Goal: Task Accomplishment & Management: Complete application form

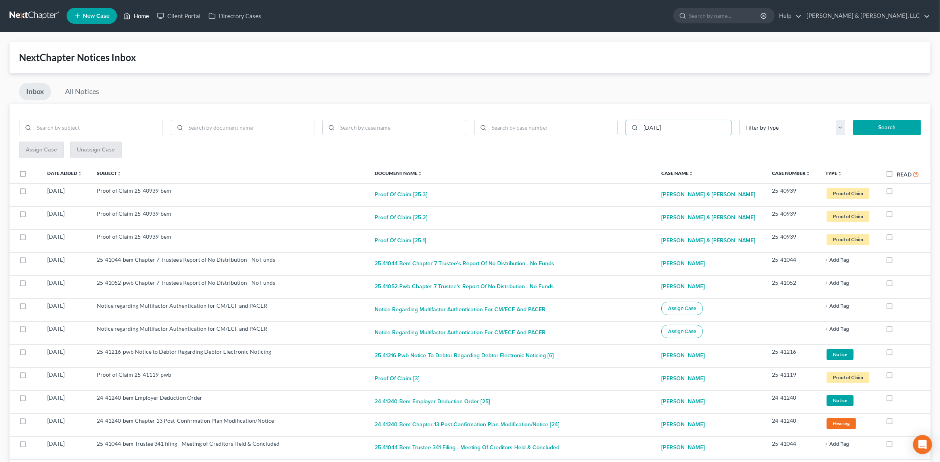
click at [142, 14] on link "Home" at bounding box center [136, 16] width 34 height 14
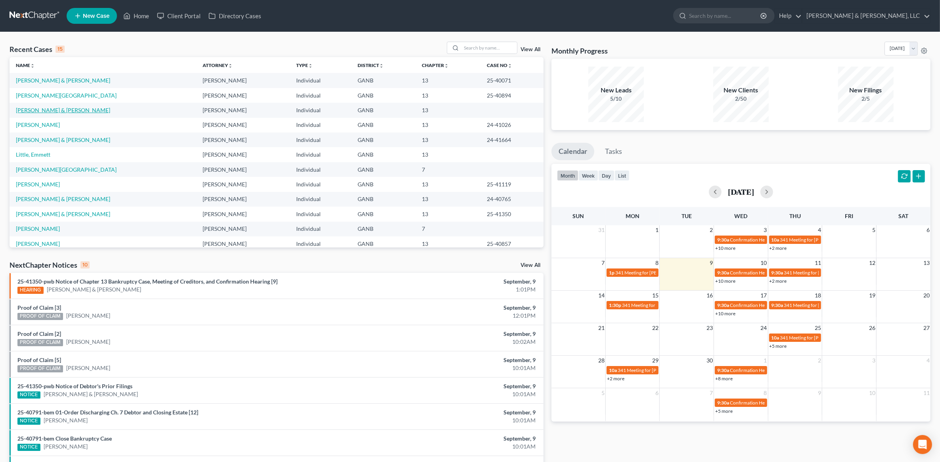
click at [55, 110] on link "[PERSON_NAME] & [PERSON_NAME]" at bounding box center [63, 110] width 94 height 7
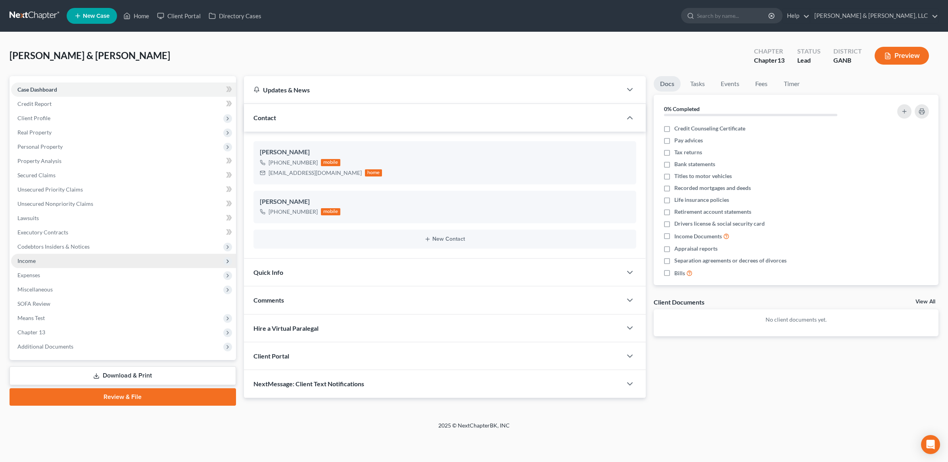
click at [52, 261] on span "Income" at bounding box center [123, 261] width 225 height 14
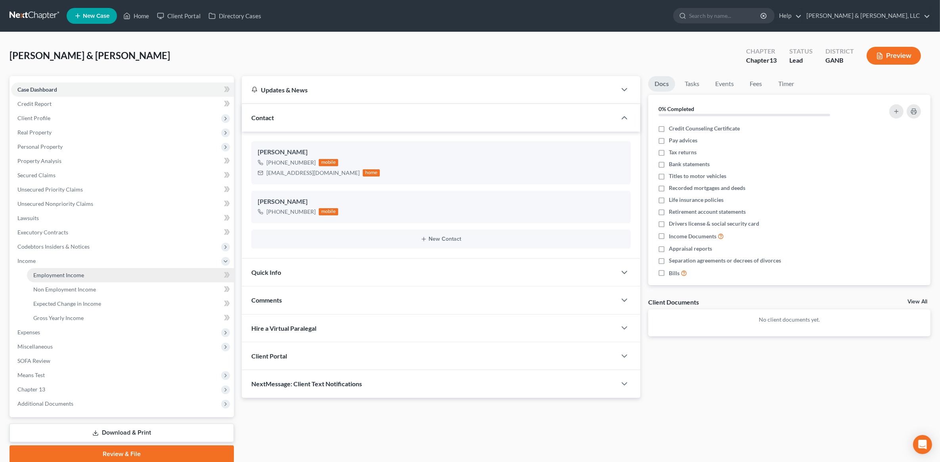
click at [59, 270] on link "Employment Income" at bounding box center [130, 275] width 207 height 14
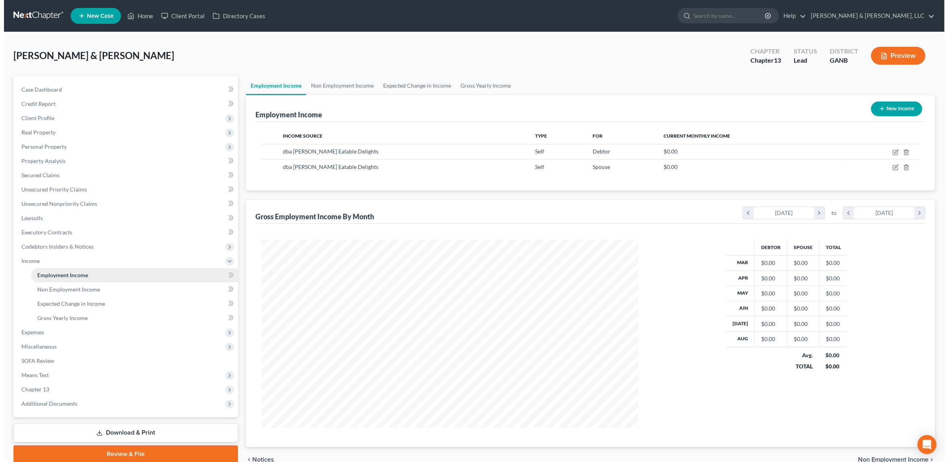
scroll to position [188, 392]
click at [466, 195] on div "Employment Income New Income Income Source Type For Current Monthly Income dba …" at bounding box center [586, 271] width 689 height 352
click at [892, 153] on icon "button" at bounding box center [891, 152] width 6 height 6
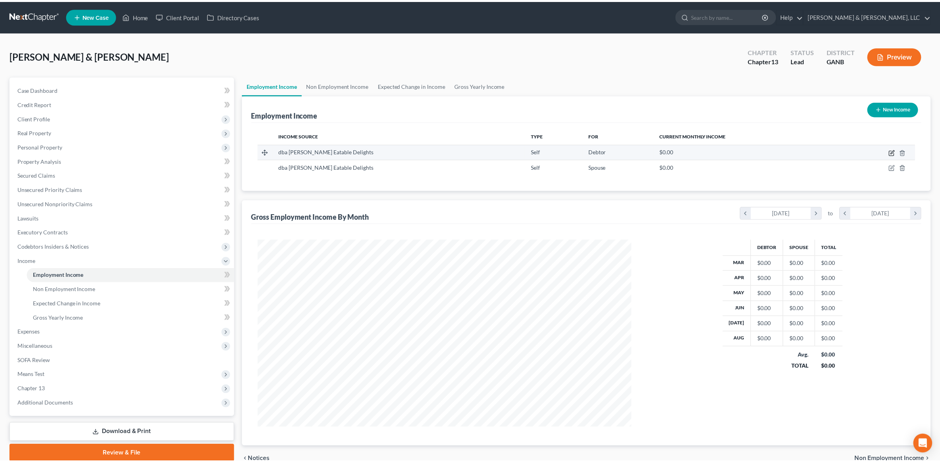
scroll to position [190, 395]
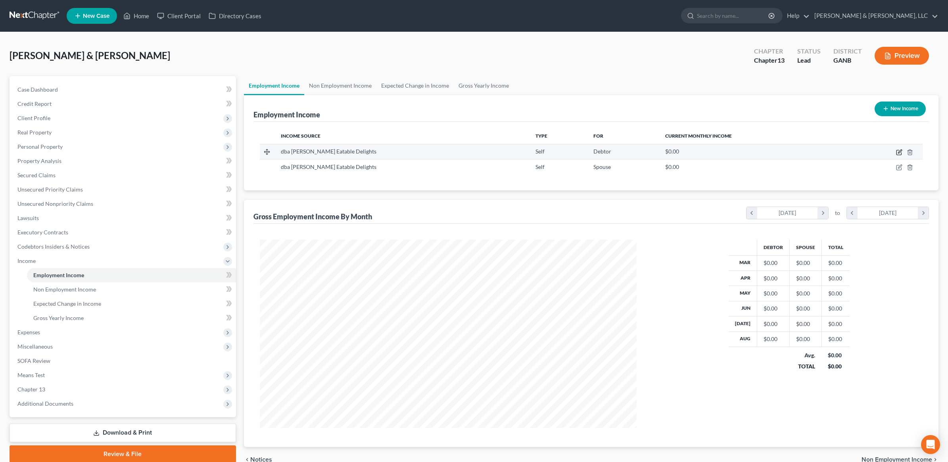
select select "1"
select select "10"
select select "0"
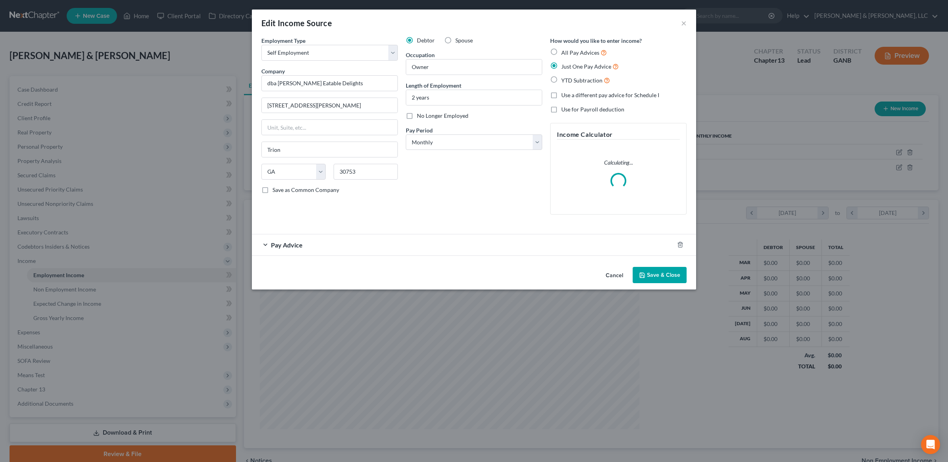
click at [340, 242] on div "Pay Advice" at bounding box center [463, 244] width 422 height 21
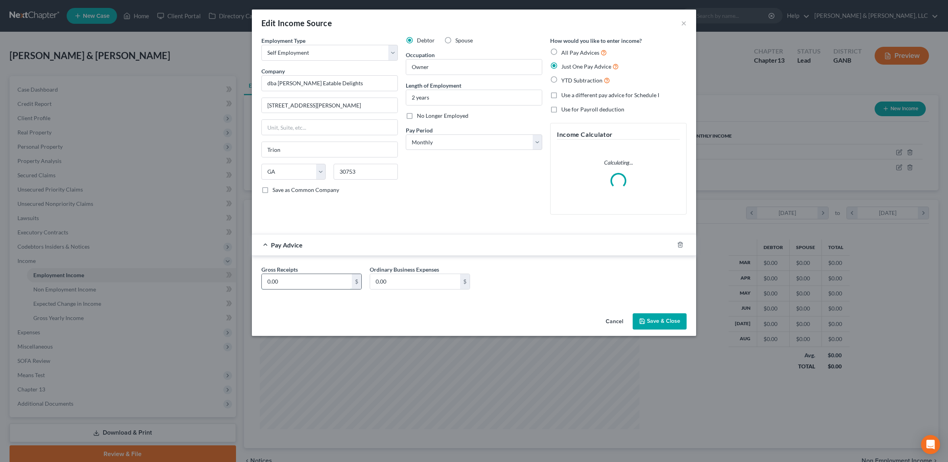
click at [316, 280] on input "0.00" at bounding box center [307, 281] width 90 height 15
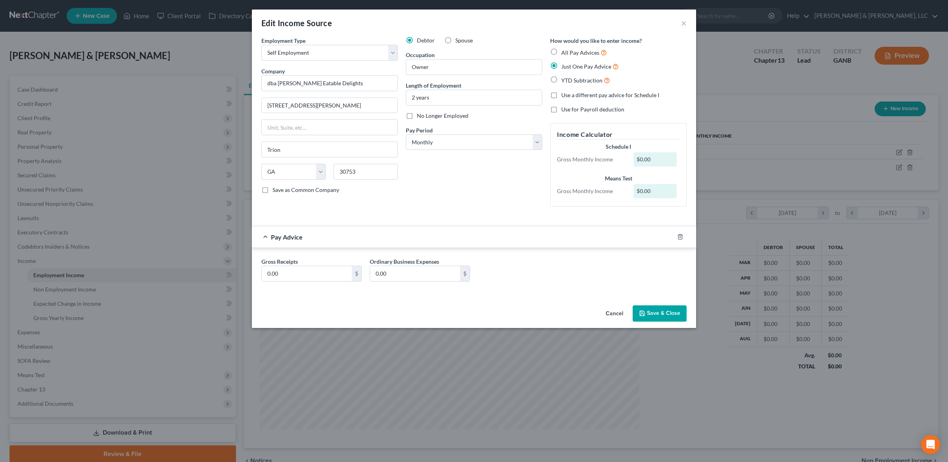
click at [379, 225] on form "Employment Type * Select Full or [DEMOGRAPHIC_DATA] Employment Self Employment …" at bounding box center [473, 165] width 425 height 258
click at [319, 272] on input "0.00" at bounding box center [307, 273] width 90 height 15
type input "2,950"
click at [421, 191] on div "Debtor Spouse Occupation Owner Length of Employment 2 years No Longer Employed …" at bounding box center [474, 124] width 144 height 176
click at [665, 317] on button "Save & Close" at bounding box center [659, 313] width 54 height 17
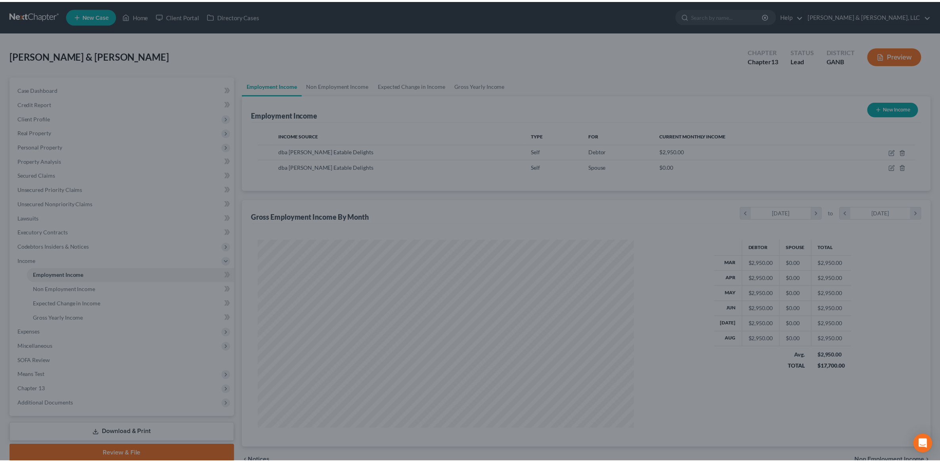
scroll to position [396272, 396067]
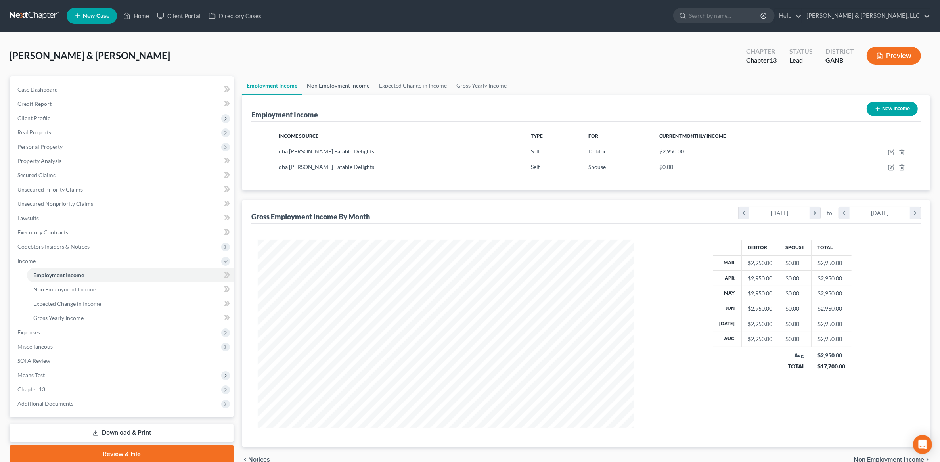
click at [359, 80] on link "Non Employment Income" at bounding box center [338, 85] width 72 height 19
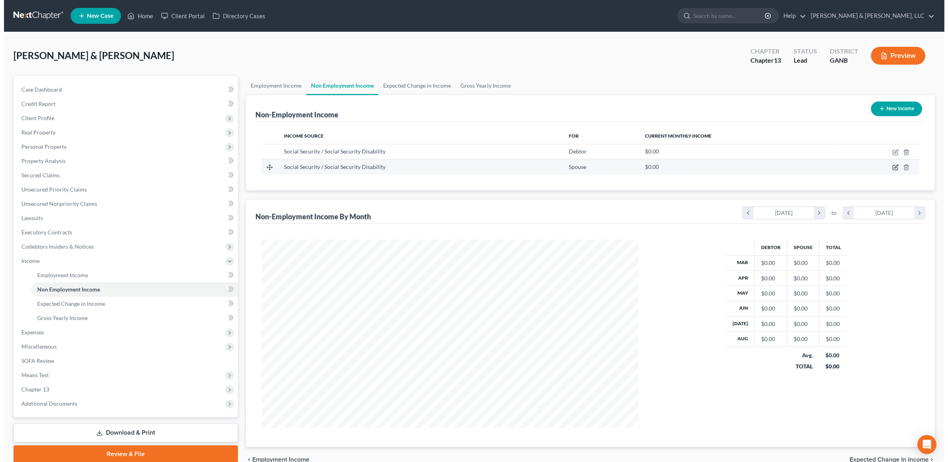
scroll to position [188, 392]
click at [900, 114] on button "New Income" at bounding box center [892, 108] width 51 height 15
select select "0"
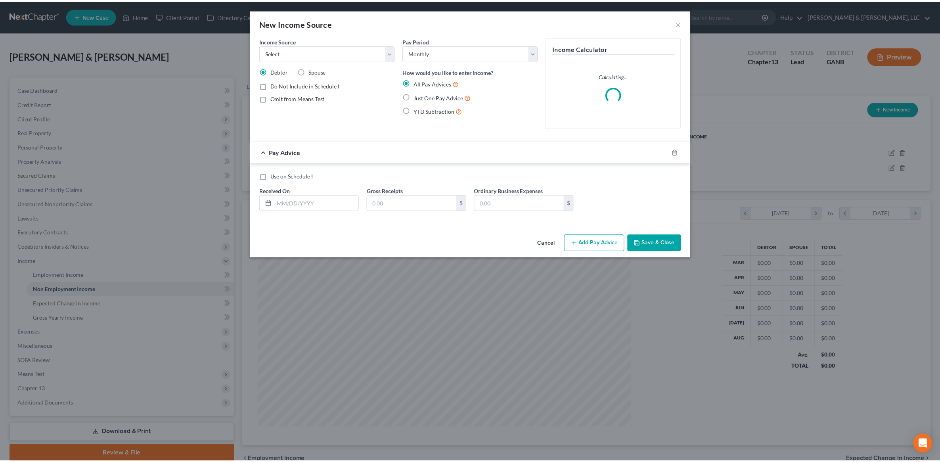
scroll to position [190, 395]
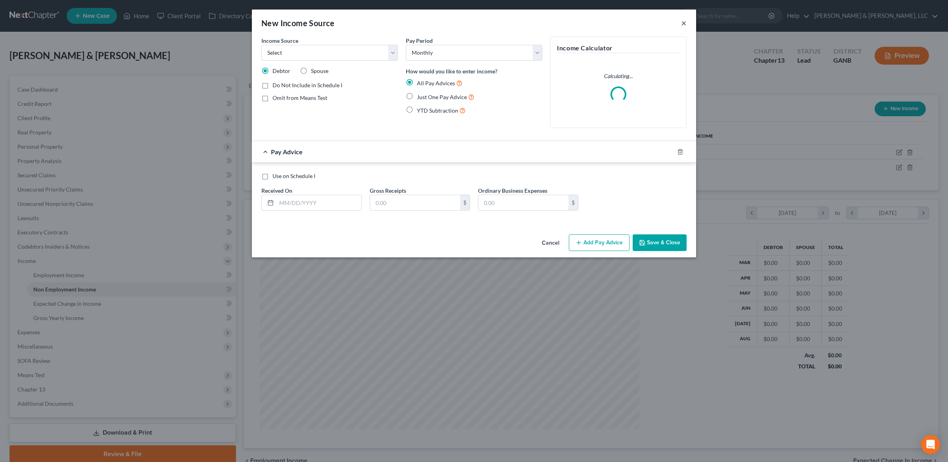
click at [681, 21] on button "×" at bounding box center [684, 23] width 6 height 10
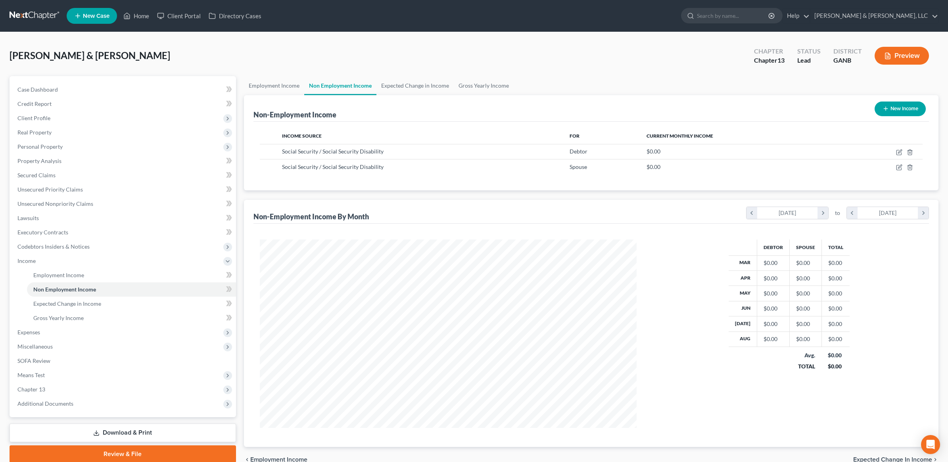
scroll to position [396272, 396067]
click at [891, 153] on icon "button" at bounding box center [891, 152] width 6 height 6
select select "4"
select select "0"
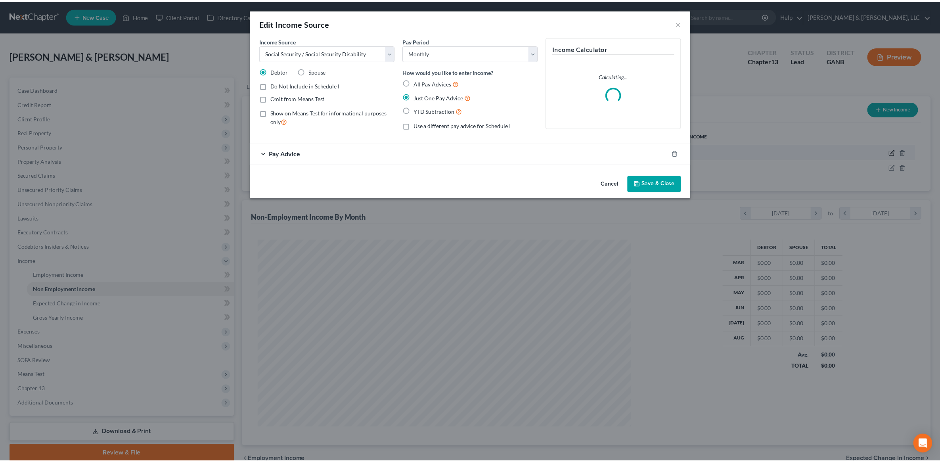
scroll to position [190, 395]
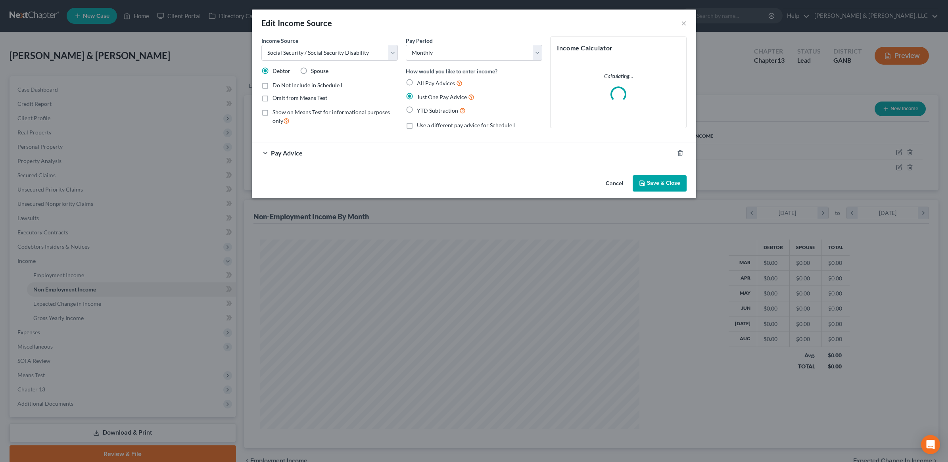
click at [328, 149] on div "Pay Advice" at bounding box center [463, 152] width 422 height 21
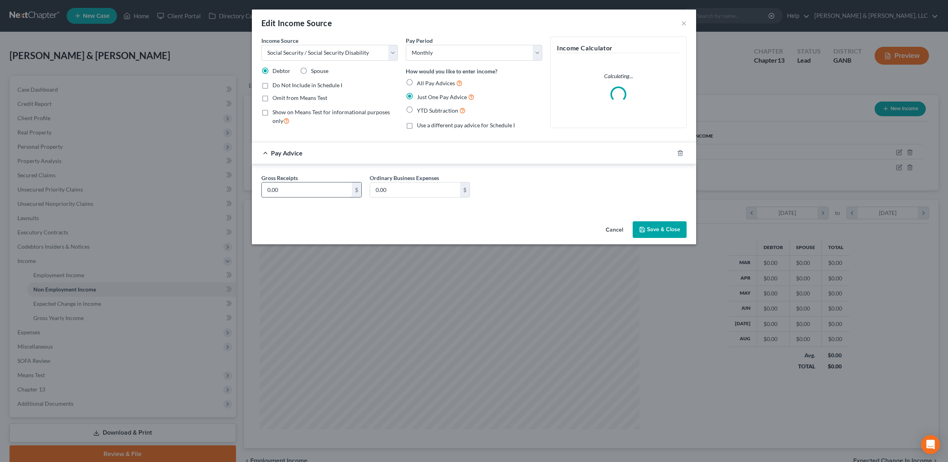
click at [308, 191] on input "0.00" at bounding box center [307, 189] width 90 height 15
type input "940"
click at [657, 231] on button "Save & Close" at bounding box center [659, 229] width 54 height 17
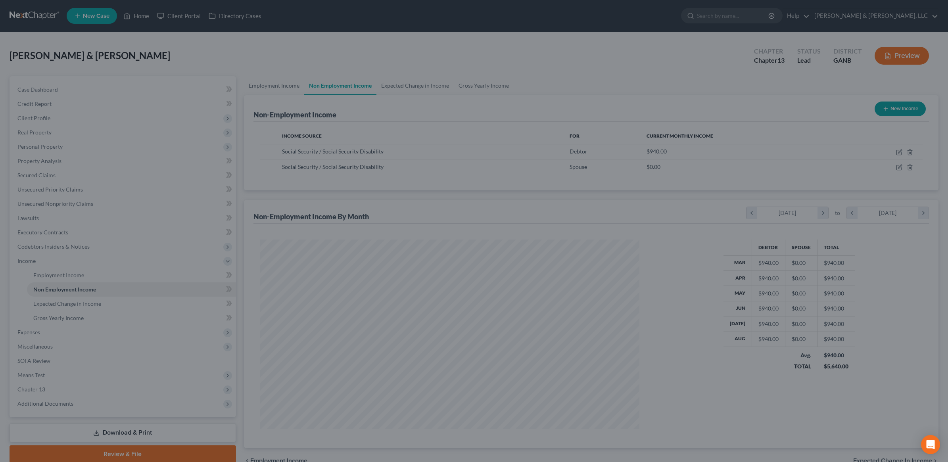
scroll to position [396272, 396067]
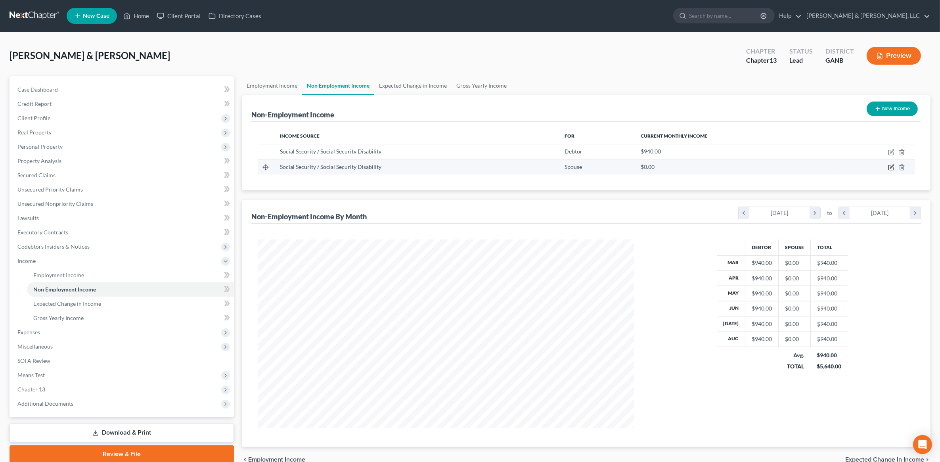
click at [893, 167] on icon "button" at bounding box center [892, 167] width 4 height 4
select select "4"
select select "0"
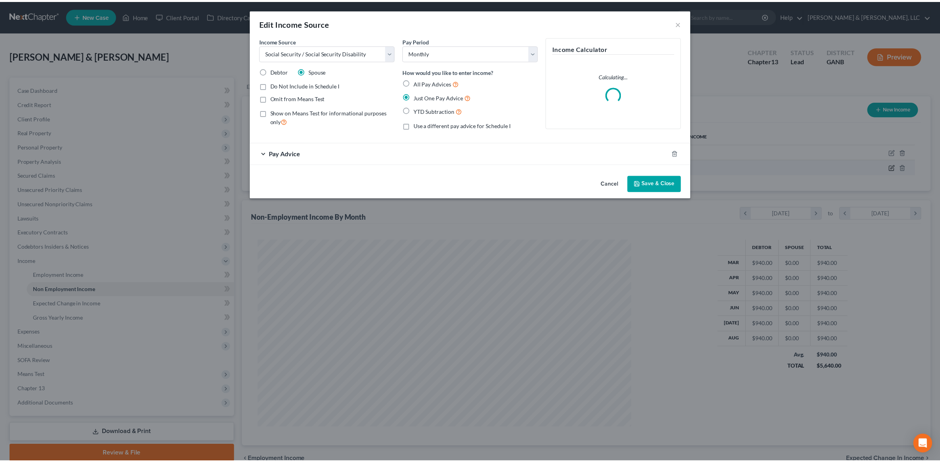
scroll to position [190, 395]
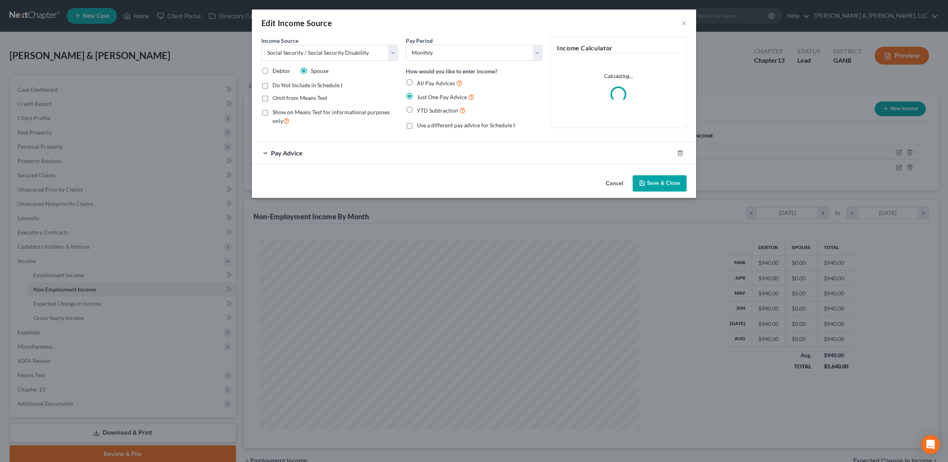
click at [291, 159] on div "Pay Advice" at bounding box center [463, 152] width 422 height 21
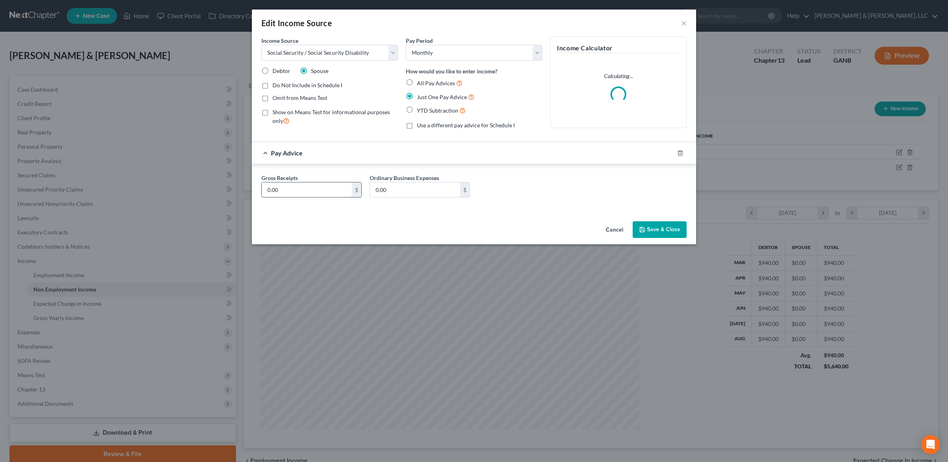
click at [301, 190] on input "0.00" at bounding box center [307, 189] width 90 height 15
type input "2,030"
click at [648, 229] on button "Save & Close" at bounding box center [659, 229] width 54 height 17
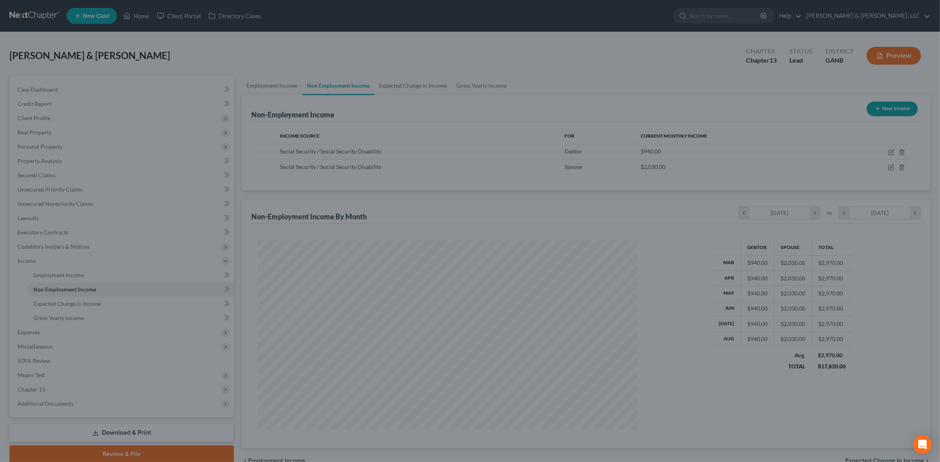
scroll to position [396272, 396067]
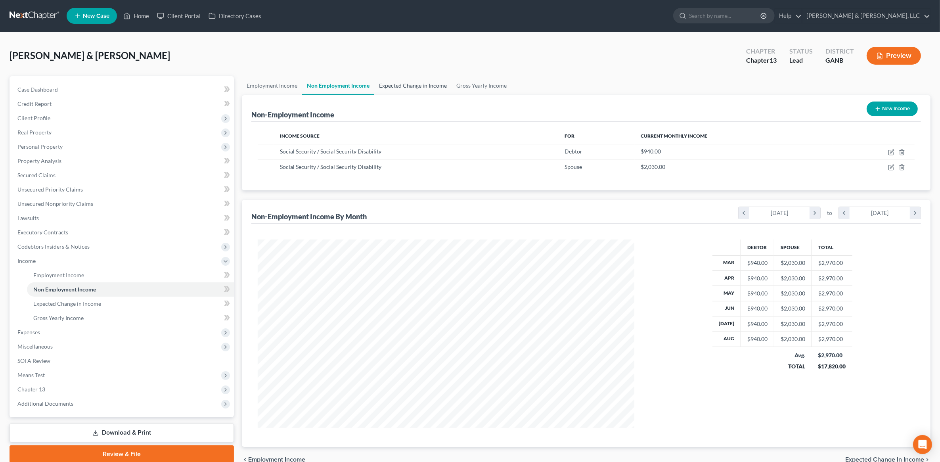
click at [404, 86] on link "Expected Change in Income" at bounding box center [412, 85] width 77 height 19
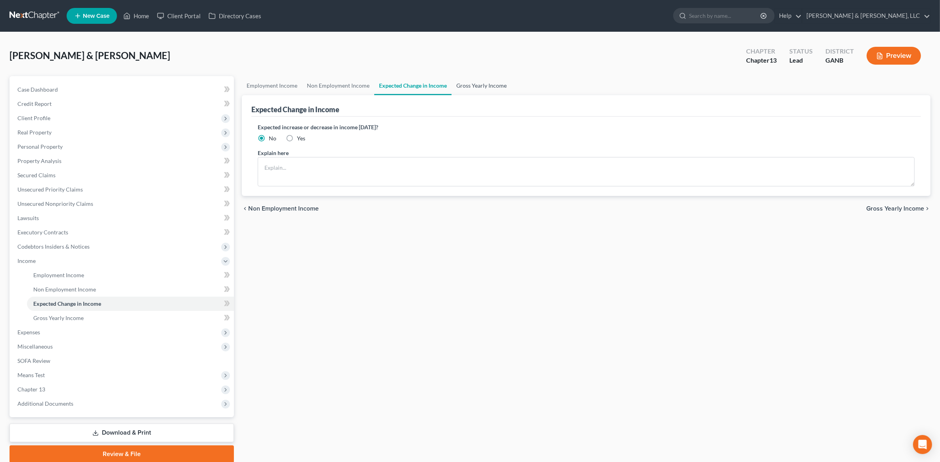
click at [479, 88] on link "Gross Yearly Income" at bounding box center [482, 85] width 60 height 19
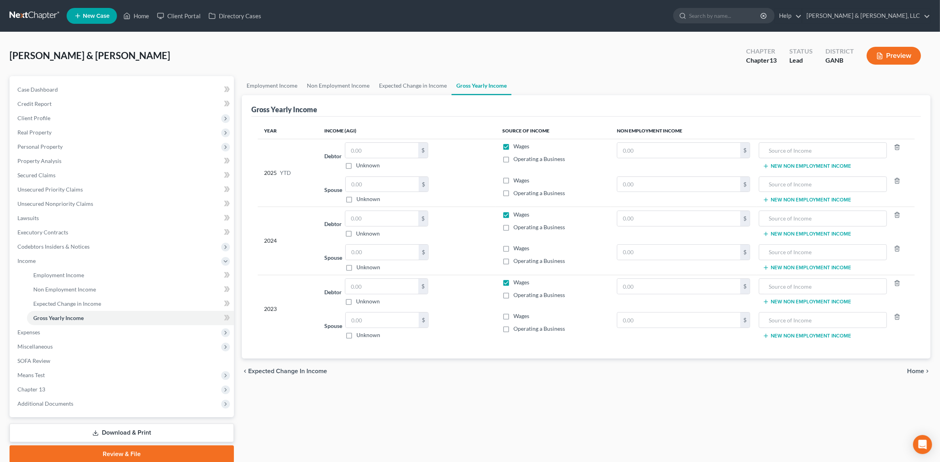
click at [799, 118] on div "Year Income (AGI) Source of Income Non Employment Income 2025 YTD Debtor $ Unkn…" at bounding box center [586, 238] width 670 height 242
click at [680, 146] on input "text" at bounding box center [678, 150] width 123 height 15
type input "8,460"
click at [513, 147] on label "Wages" at bounding box center [521, 146] width 16 height 8
click at [517, 147] on input "Wages" at bounding box center [519, 144] width 5 height 5
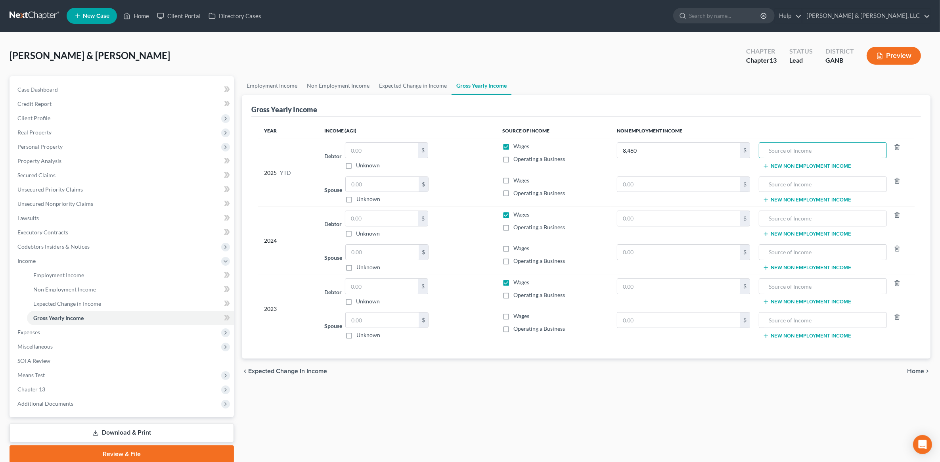
checkbox input "false"
click at [513, 160] on label "Operating a Business" at bounding box center [539, 159] width 52 height 8
click at [517, 160] on input "Operating a Business" at bounding box center [519, 157] width 5 height 5
checkbox input "true"
click at [513, 181] on label "Wages" at bounding box center [521, 180] width 16 height 8
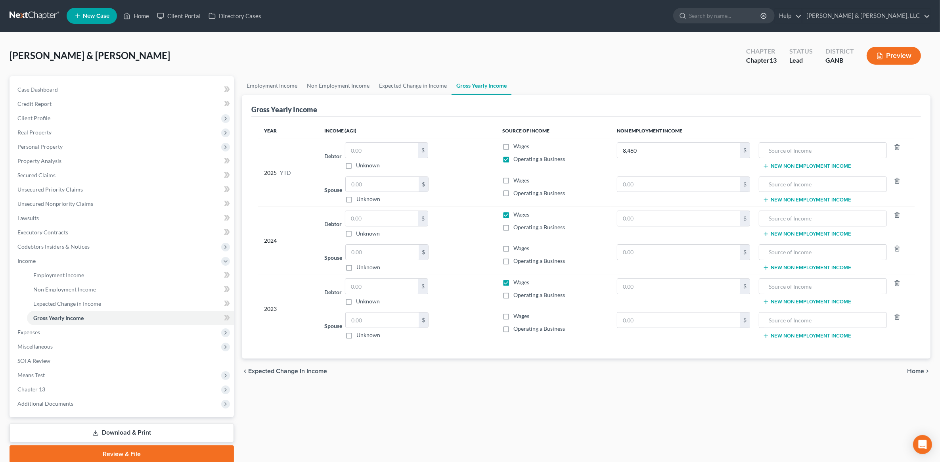
click at [517, 181] on input "Wages" at bounding box center [519, 178] width 5 height 5
checkbox input "true"
click at [513, 191] on label "Operating a Business" at bounding box center [539, 193] width 52 height 8
click at [517, 191] on input "Operating a Business" at bounding box center [519, 191] width 5 height 5
checkbox input "true"
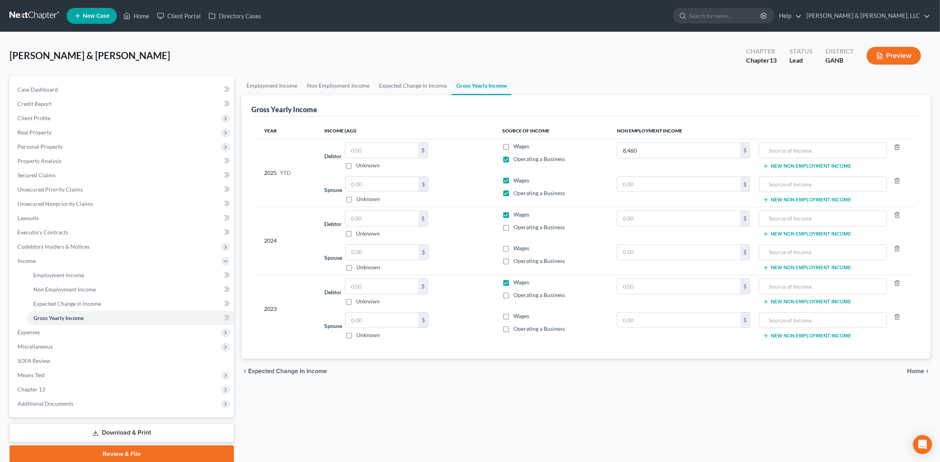
click at [513, 183] on label "Wages" at bounding box center [521, 180] width 16 height 8
click at [517, 182] on input "Wages" at bounding box center [519, 178] width 5 height 5
checkbox input "false"
click at [513, 191] on label "Operating a Business" at bounding box center [539, 193] width 52 height 8
click at [517, 191] on input "Operating a Business" at bounding box center [519, 191] width 5 height 5
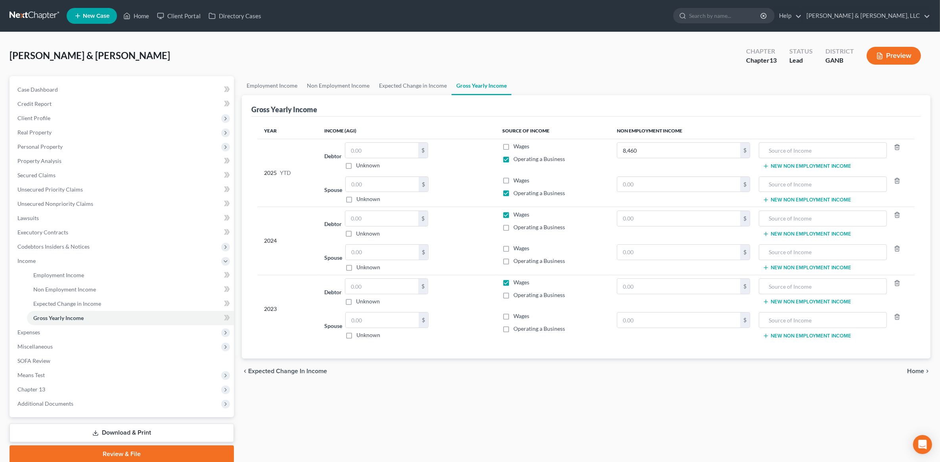
checkbox input "false"
click at [513, 217] on label "Wages" at bounding box center [521, 215] width 16 height 8
click at [517, 216] on input "Wages" at bounding box center [519, 213] width 5 height 5
checkbox input "false"
click at [513, 262] on label "Operating a Business" at bounding box center [539, 261] width 52 height 8
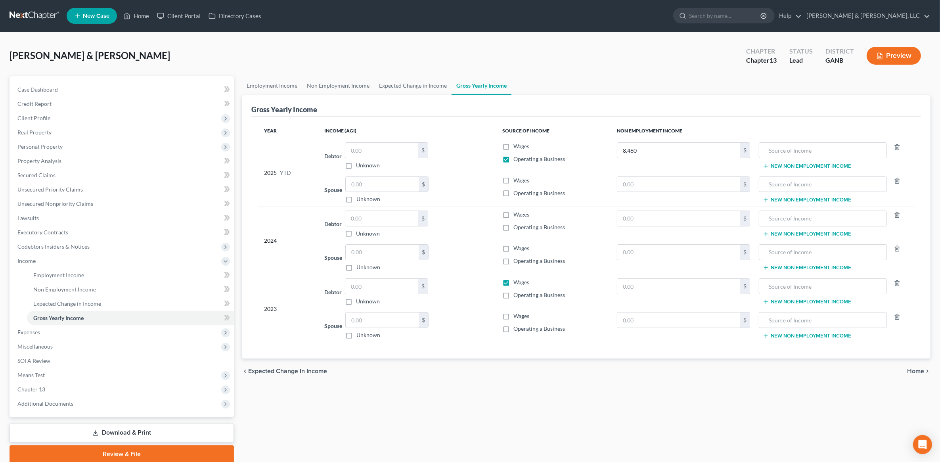
click at [517, 262] on input "Operating a Business" at bounding box center [519, 259] width 5 height 5
checkbox input "true"
click at [513, 195] on label "Operating a Business" at bounding box center [539, 193] width 52 height 8
click at [517, 194] on input "Operating a Business" at bounding box center [519, 191] width 5 height 5
checkbox input "true"
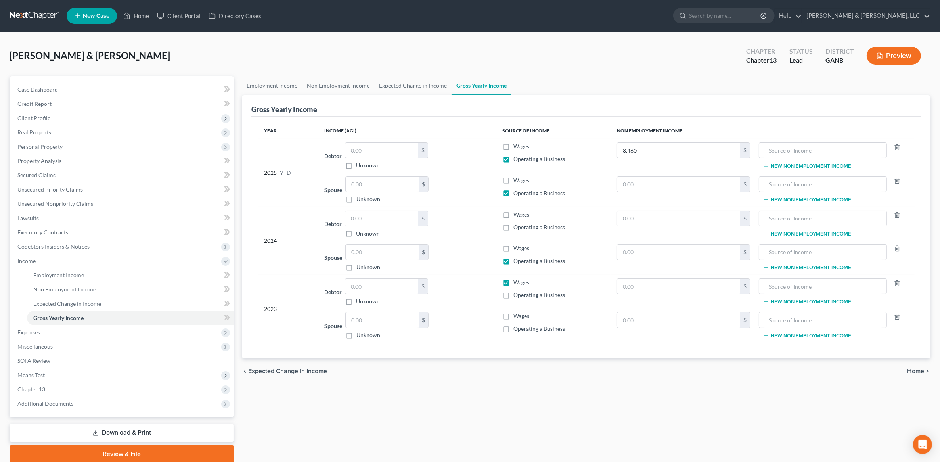
click at [513, 282] on label "Wages" at bounding box center [521, 282] width 16 height 8
click at [517, 282] on input "Wages" at bounding box center [519, 280] width 5 height 5
checkbox input "false"
click at [513, 299] on label "Operating a Business" at bounding box center [539, 295] width 52 height 8
click at [517, 296] on input "Operating a Business" at bounding box center [519, 293] width 5 height 5
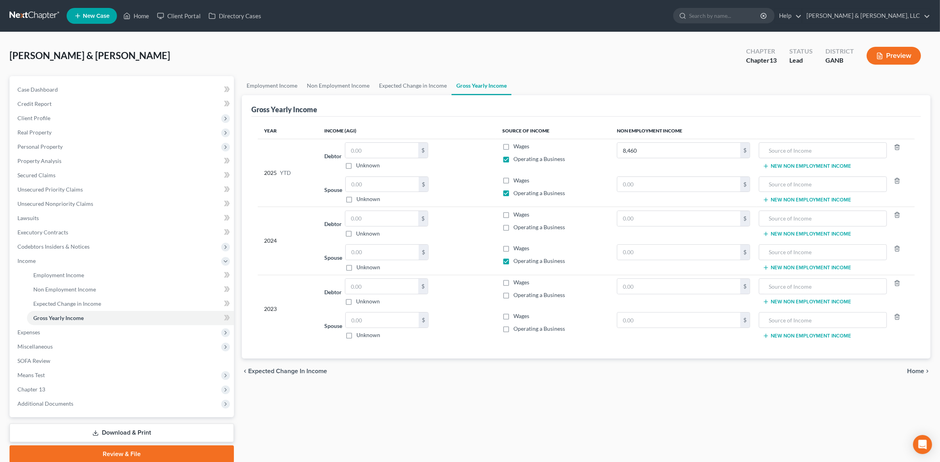
checkbox input "true"
click at [513, 330] on label "Operating a Business" at bounding box center [539, 329] width 52 height 8
click at [517, 330] on input "Operating a Business" at bounding box center [519, 327] width 5 height 5
checkbox input "true"
click at [513, 227] on label "Operating a Business" at bounding box center [539, 227] width 52 height 8
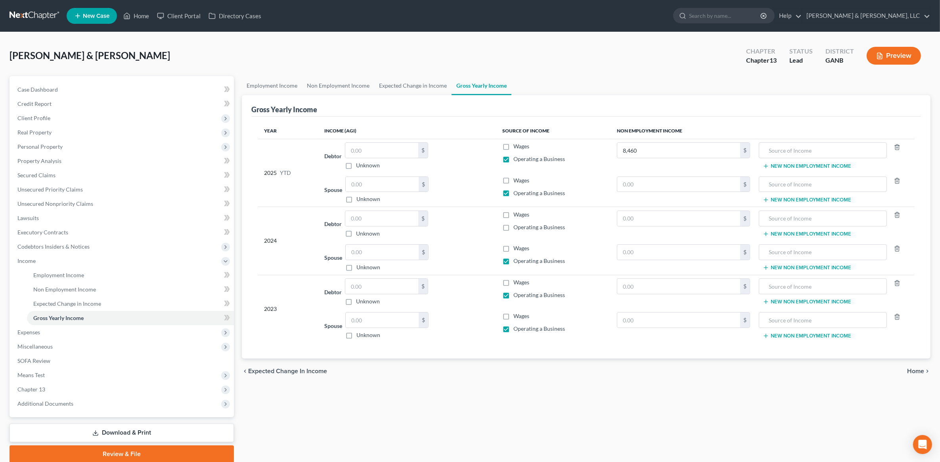
click at [517, 227] on input "Operating a Business" at bounding box center [519, 225] width 5 height 5
checkbox input "true"
drag, startPoint x: 782, startPoint y: 100, endPoint x: 780, endPoint y: 104, distance: 4.6
click at [782, 100] on div "Gross Yearly Income" at bounding box center [586, 105] width 670 height 21
click at [674, 183] on input "text" at bounding box center [678, 184] width 123 height 15
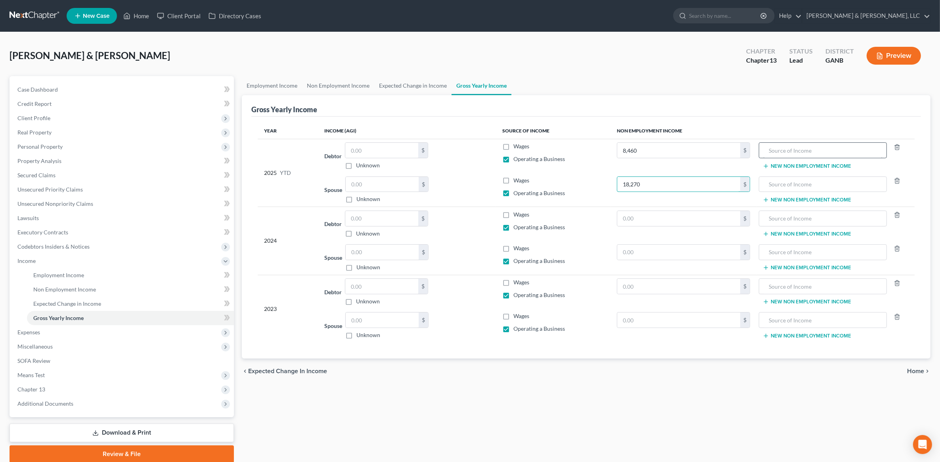
type input "18,270"
click at [790, 143] on input "text" at bounding box center [822, 150] width 119 height 15
drag, startPoint x: 821, startPoint y: 151, endPoint x: 751, endPoint y: 151, distance: 70.2
click at [751, 151] on tr "2025 YTD Debtor $ Unknown Balance Undetermined $ Unknown Wages Operating a Busi…" at bounding box center [586, 156] width 657 height 34
type input "Social Security"
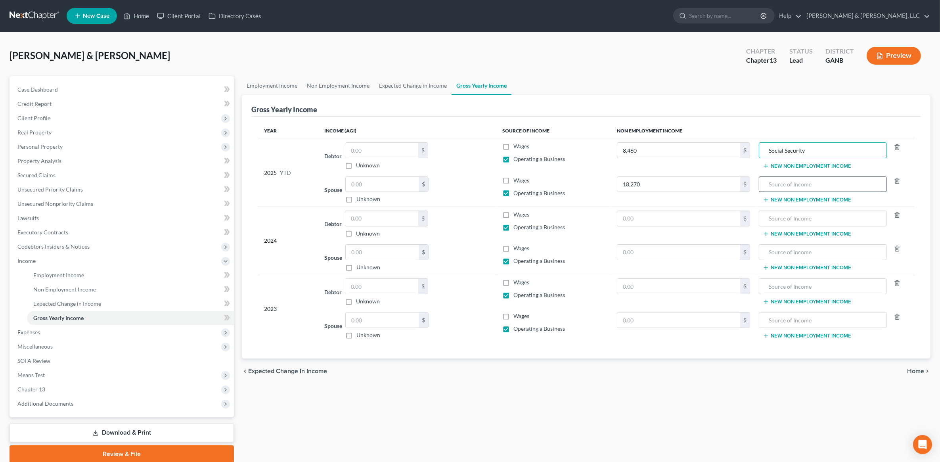
click at [777, 177] on input "text" at bounding box center [822, 184] width 119 height 15
paste input "Social Security"
type input "Social Security"
click at [655, 217] on input "text" at bounding box center [678, 218] width 123 height 15
type input "10,940"
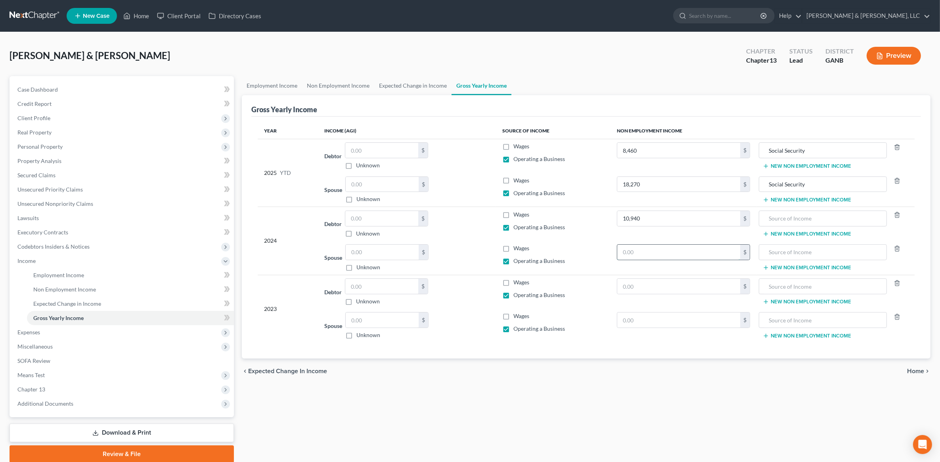
click at [641, 254] on input "text" at bounding box center [678, 252] width 123 height 15
click at [678, 287] on input "text" at bounding box center [678, 286] width 123 height 15
type input "10,600"
click at [647, 255] on input "text" at bounding box center [678, 252] width 123 height 15
type input "23,600"
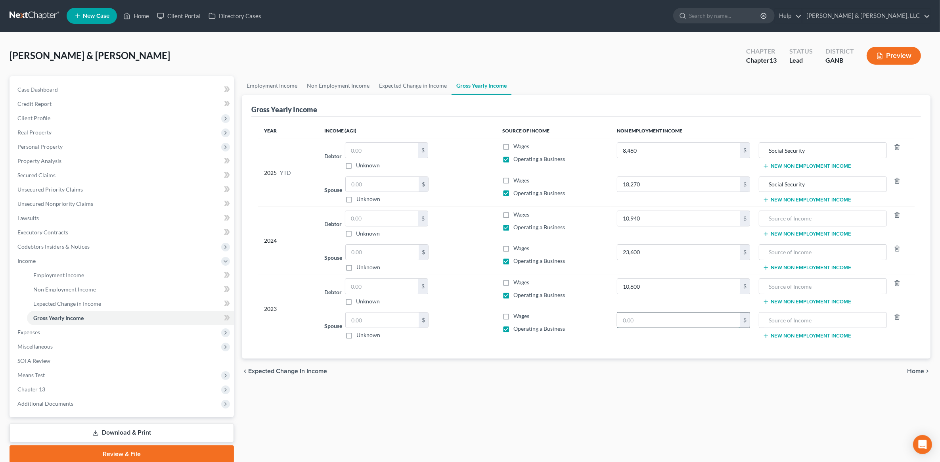
click at [661, 320] on input "text" at bounding box center [678, 319] width 123 height 15
type input "22,900"
drag, startPoint x: 823, startPoint y: 155, endPoint x: 720, endPoint y: 167, distance: 103.1
click at [718, 157] on tr "2025 YTD Debtor $ Unknown Balance Undetermined $ Unknown Wages Operating a Busi…" at bounding box center [586, 156] width 657 height 34
click at [789, 216] on input "text" at bounding box center [822, 218] width 119 height 15
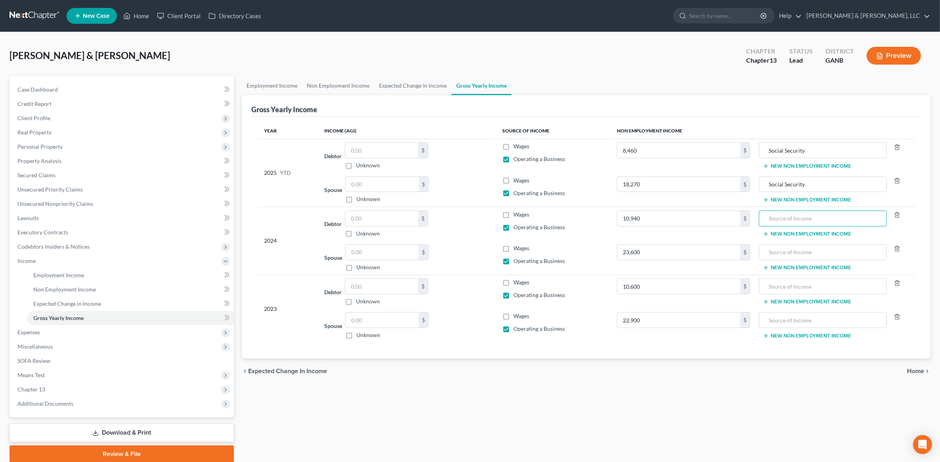
paste input "Social Security"
type input "Social Security"
click at [779, 246] on input "text" at bounding box center [822, 252] width 119 height 15
paste input "Social Security"
type input "Social Security"
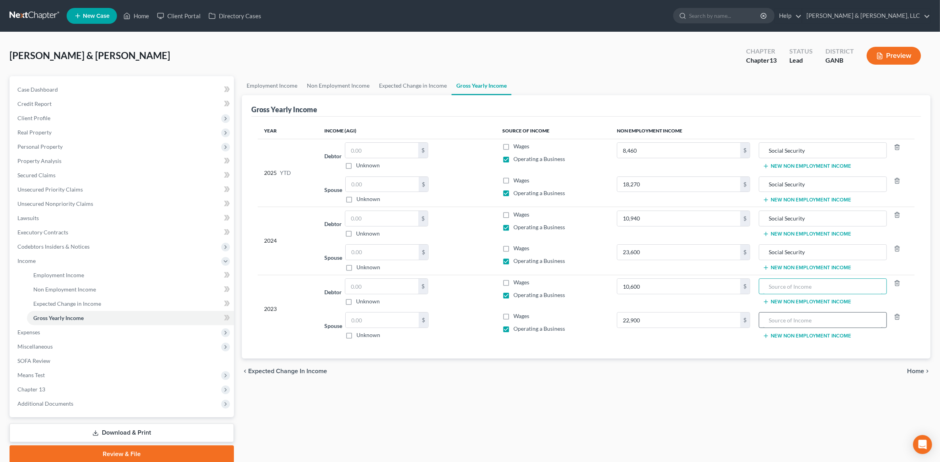
drag, startPoint x: 798, startPoint y: 282, endPoint x: 798, endPoint y: 320, distance: 38.5
click at [797, 282] on input "text" at bounding box center [822, 286] width 119 height 15
paste input "Social Security"
type input "Social Security"
click at [798, 324] on input "text" at bounding box center [822, 319] width 119 height 15
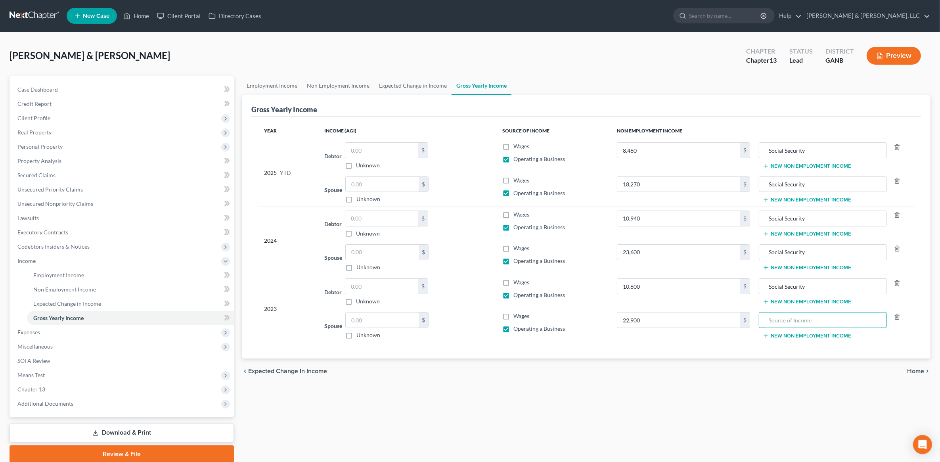
paste input "Social Security"
type input "Social Security"
click at [373, 151] on input "text" at bounding box center [381, 150] width 73 height 15
type input "153,300"
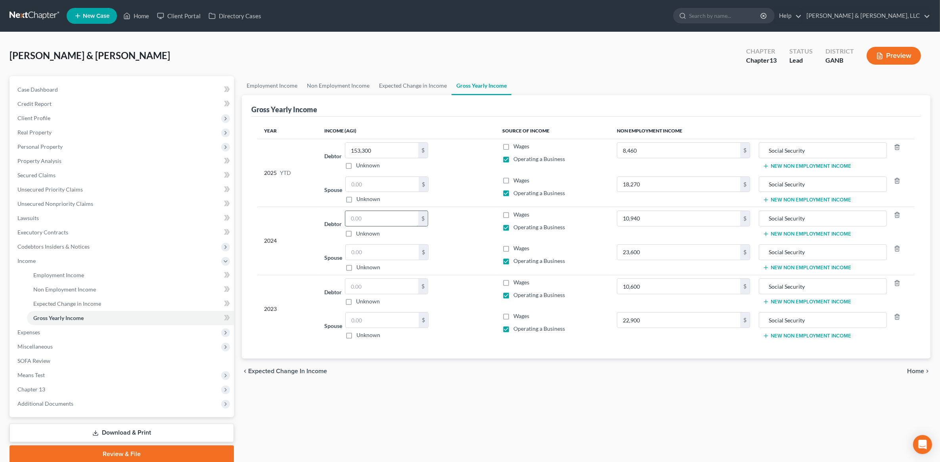
click at [375, 222] on input "text" at bounding box center [381, 218] width 73 height 15
type input "153"
type input "61,000"
click at [386, 214] on input "153" at bounding box center [381, 218] width 73 height 15
click at [385, 213] on input "153" at bounding box center [381, 218] width 73 height 15
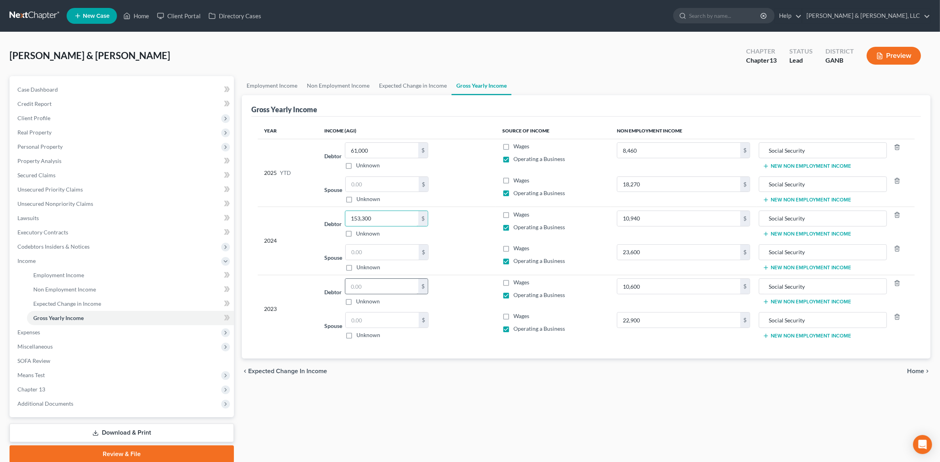
type input "153,300"
click at [376, 286] on input "text" at bounding box center [381, 286] width 73 height 15
type input "153,500"
click at [449, 408] on div "Employment Income Non Employment Income Expected Change in Income Gross Yearly …" at bounding box center [586, 269] width 697 height 387
click at [924, 365] on div "chevron_left Expected Change in Income Home chevron_right" at bounding box center [586, 370] width 689 height 25
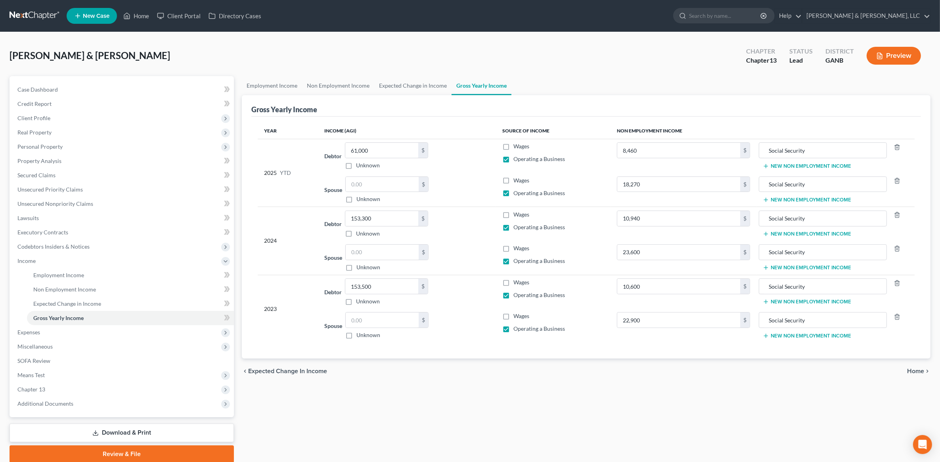
click at [921, 373] on span "Home" at bounding box center [915, 371] width 17 height 6
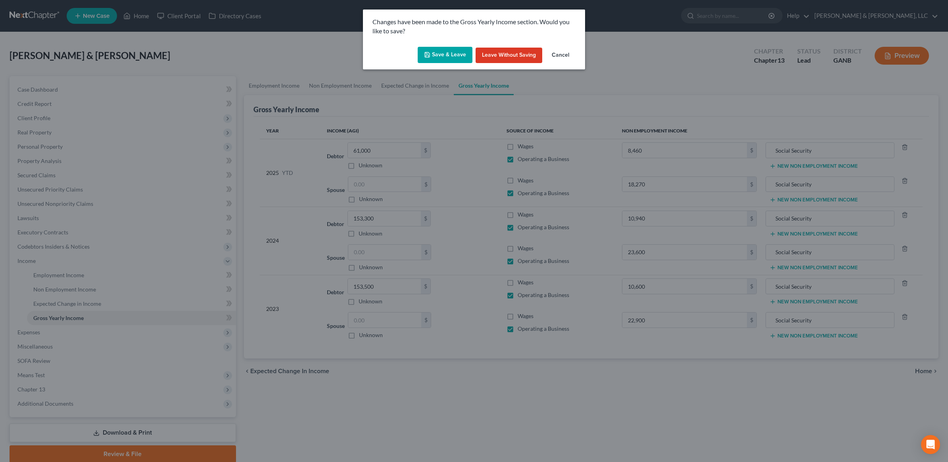
click at [452, 53] on button "Save & Leave" at bounding box center [444, 55] width 55 height 17
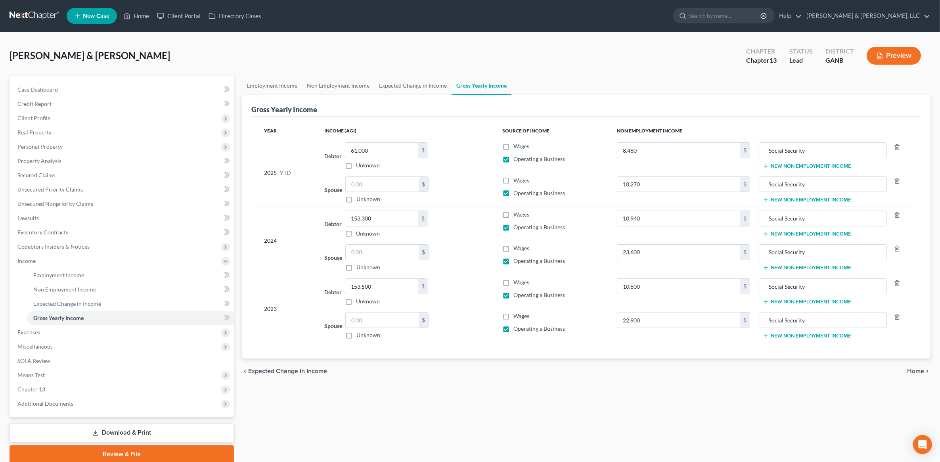
type input "8,460.00"
type input "18,270.00"
type input "10,940.00"
type input "23,600.00"
type input "10,600.00"
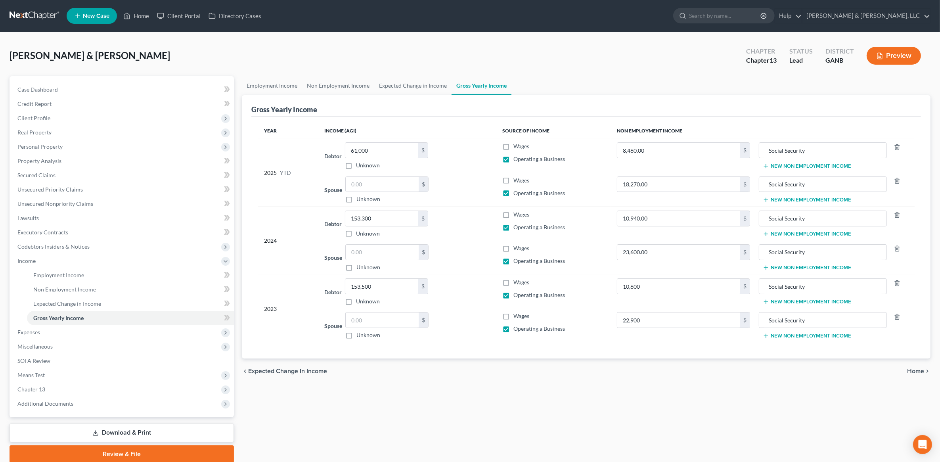
type input "22,900.00"
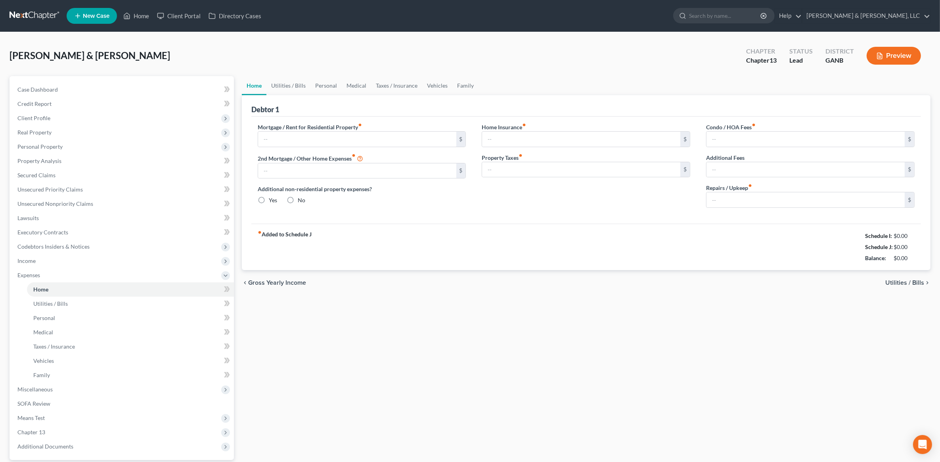
type input "0.00"
radio input "true"
type input "0.00"
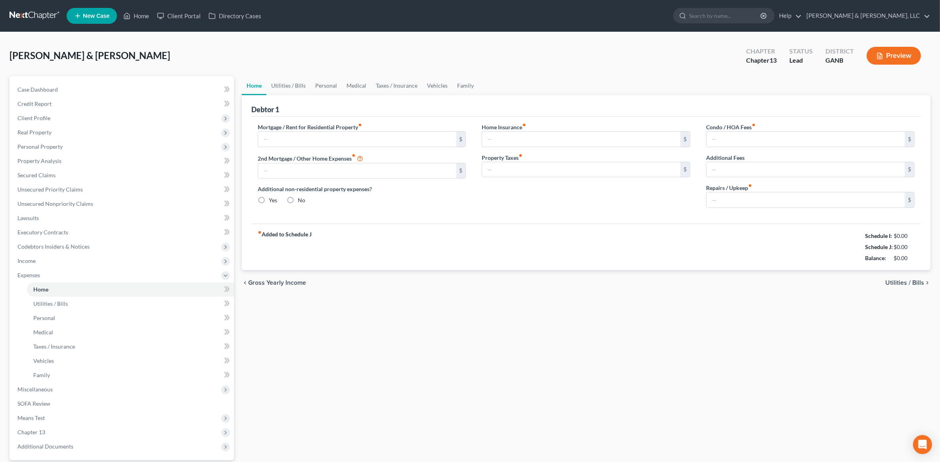
type input "0.00"
click at [325, 139] on input "text" at bounding box center [357, 139] width 198 height 15
